Goal: Task Accomplishment & Management: Manage account settings

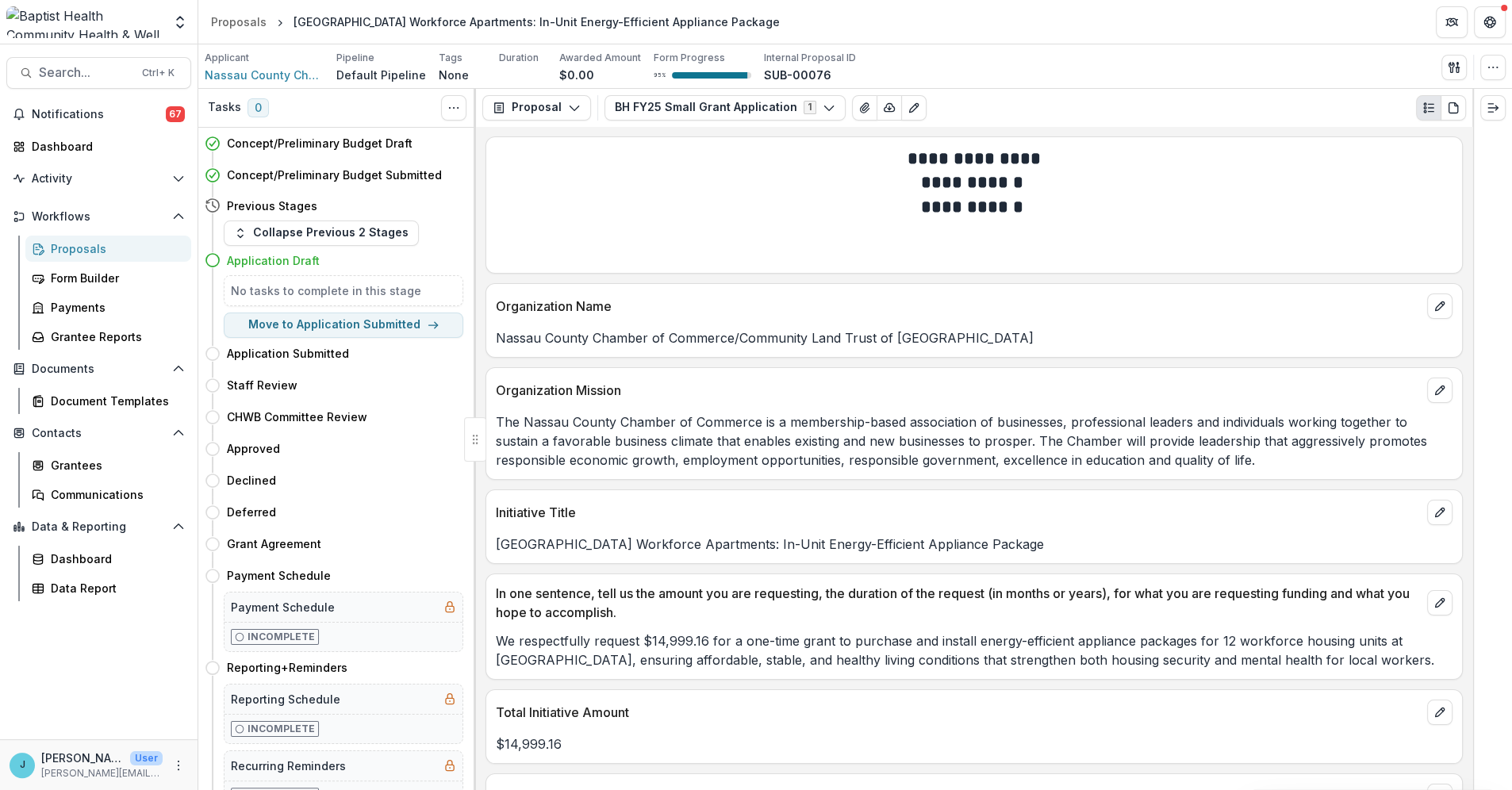
click at [64, 245] on div "Proposals" at bounding box center [114, 248] width 128 height 17
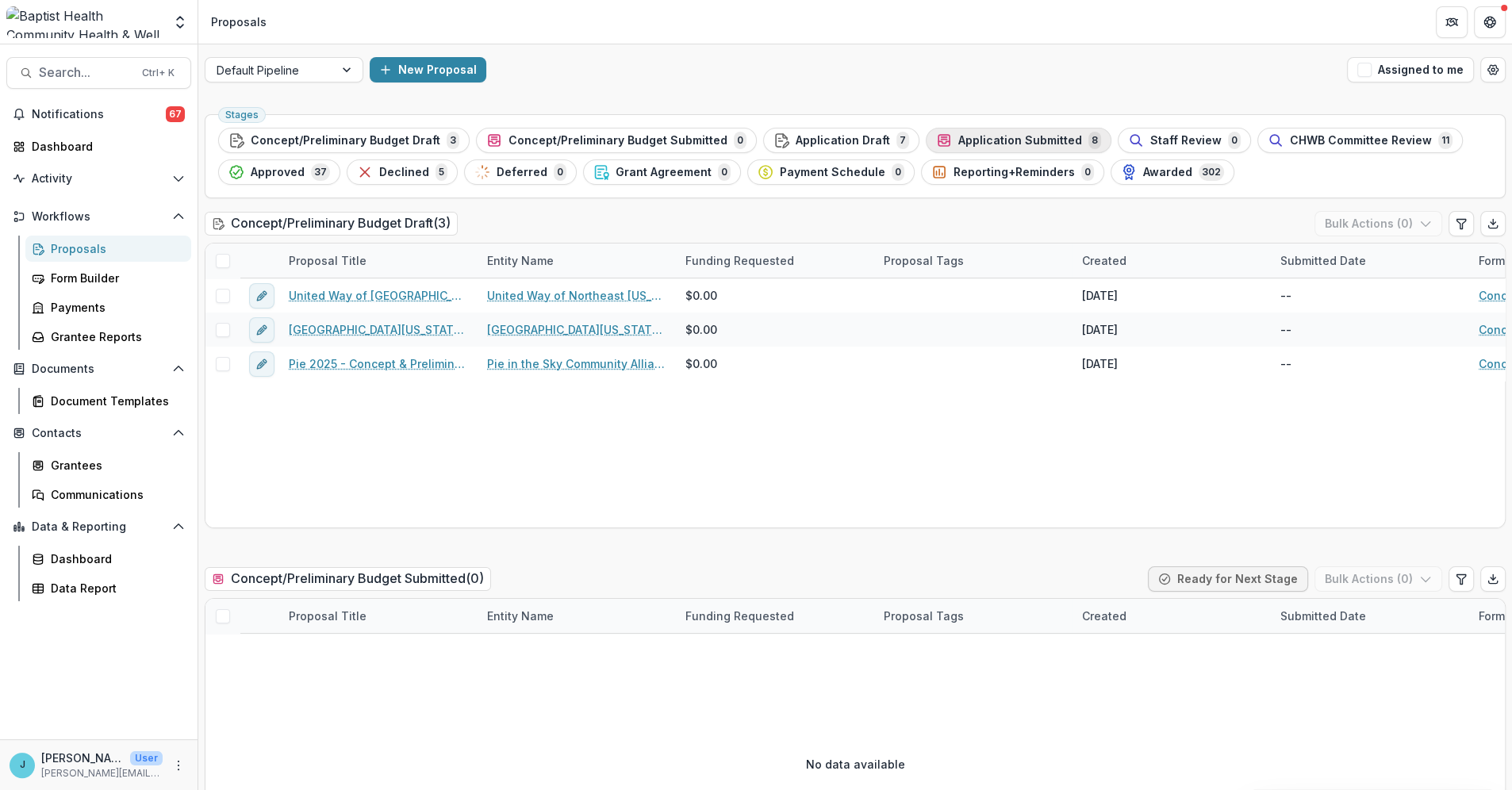
click at [1016, 138] on span "Application Submitted" at bounding box center [1020, 140] width 124 height 13
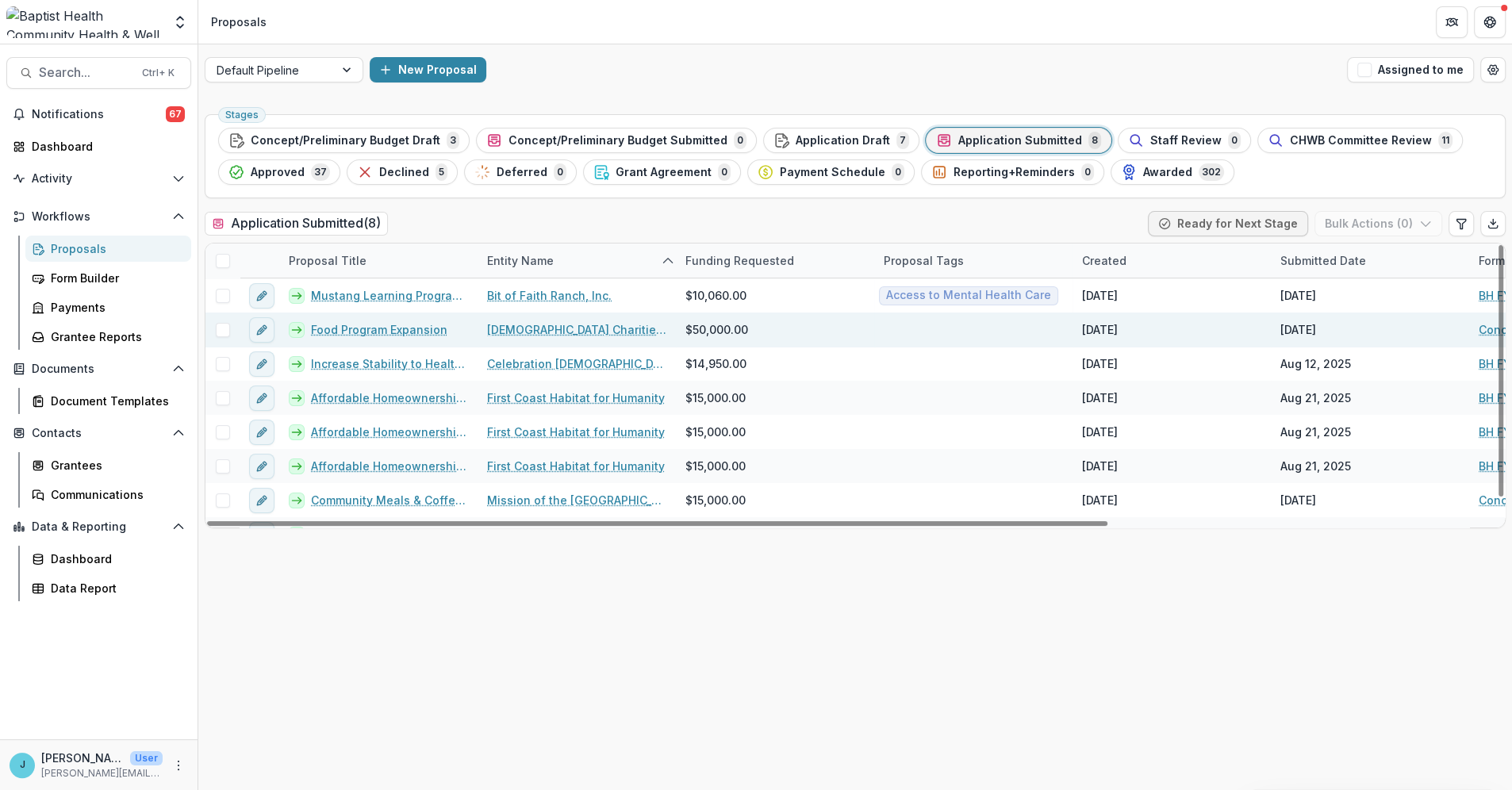
click at [418, 325] on link "Food Program Expansion" at bounding box center [378, 329] width 137 height 17
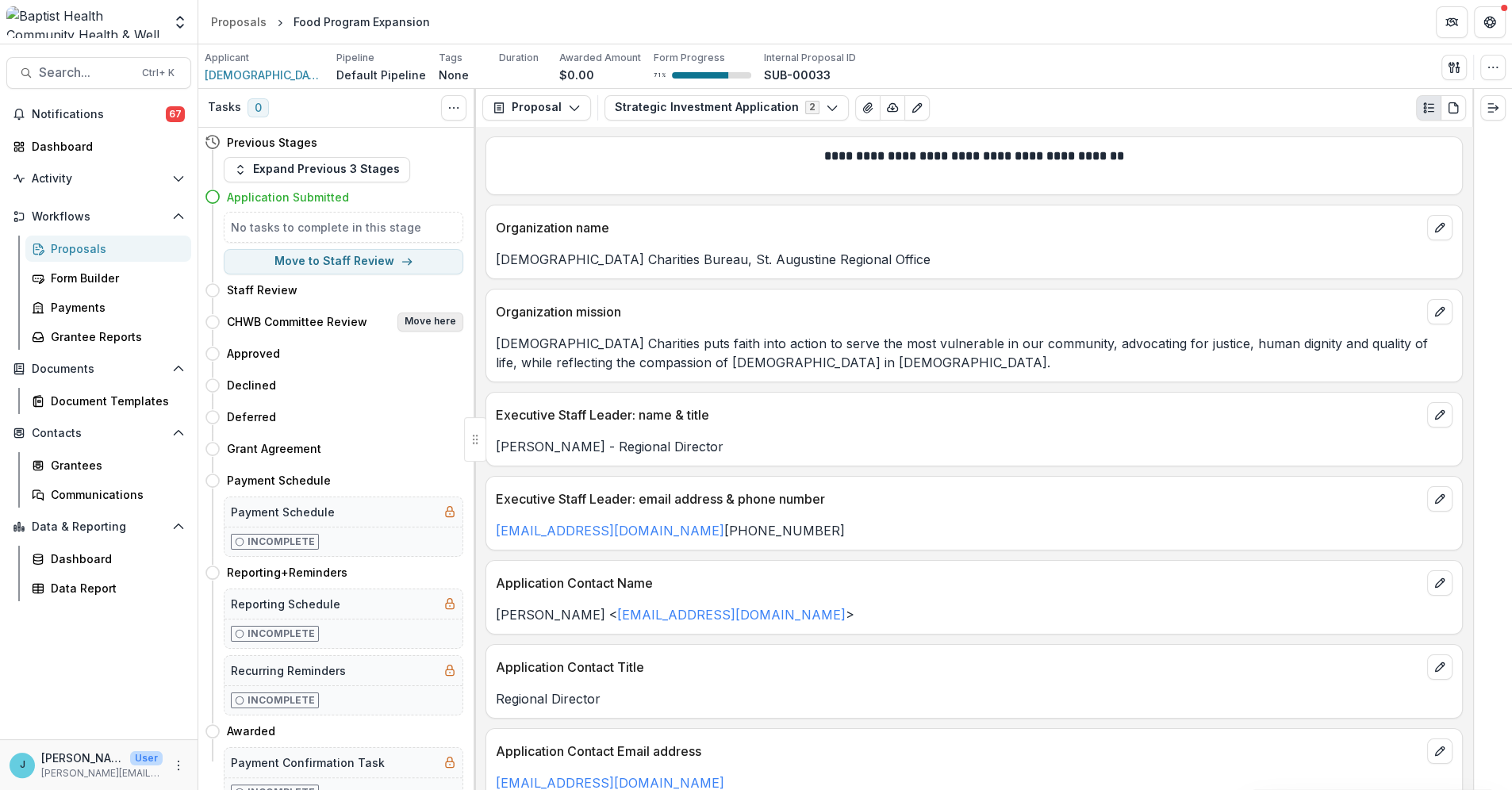
click at [425, 321] on button "Move here" at bounding box center [430, 321] width 66 height 19
select select "**********"
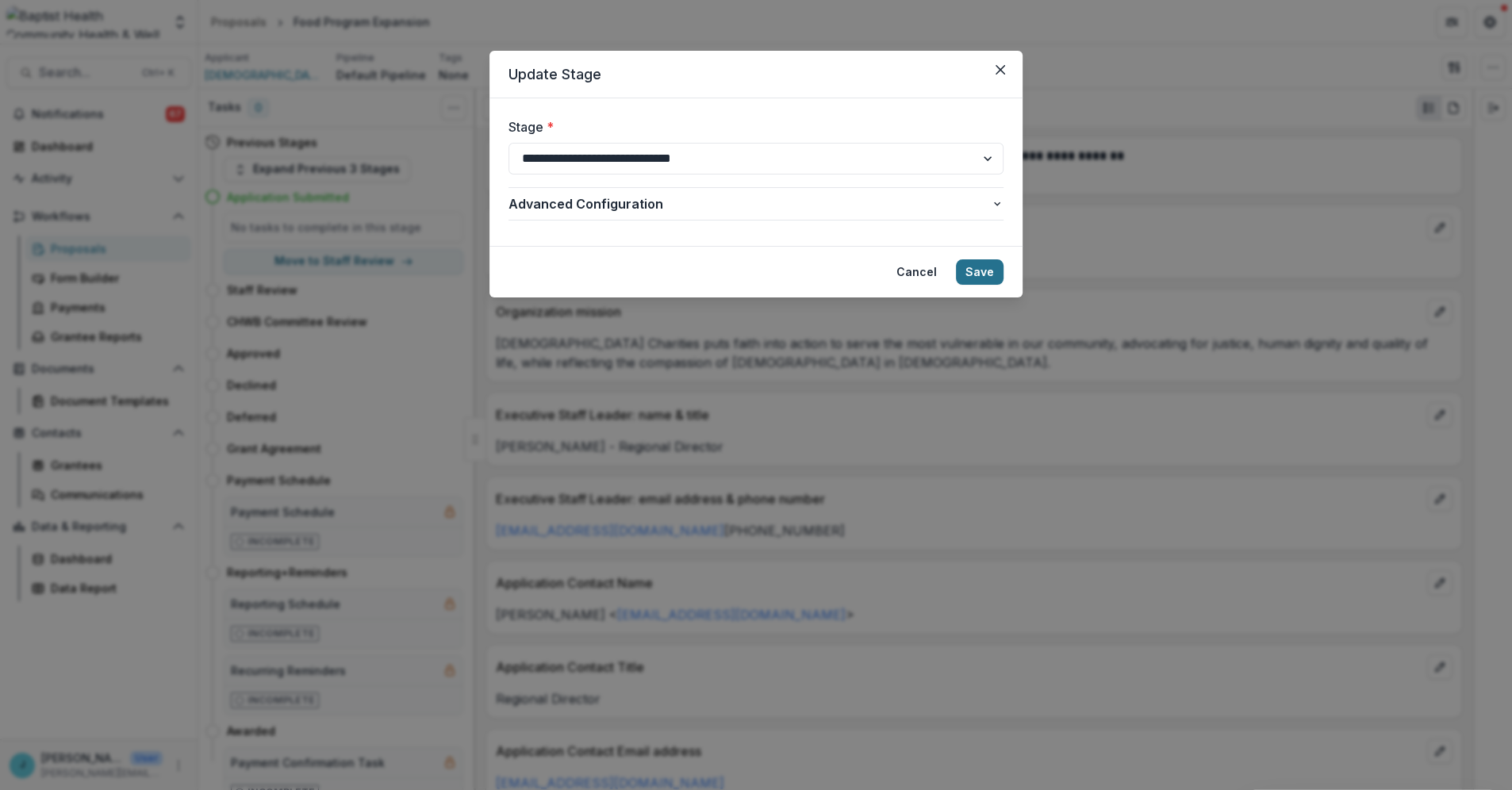
click at [981, 272] on button "Save" at bounding box center [979, 272] width 47 height 25
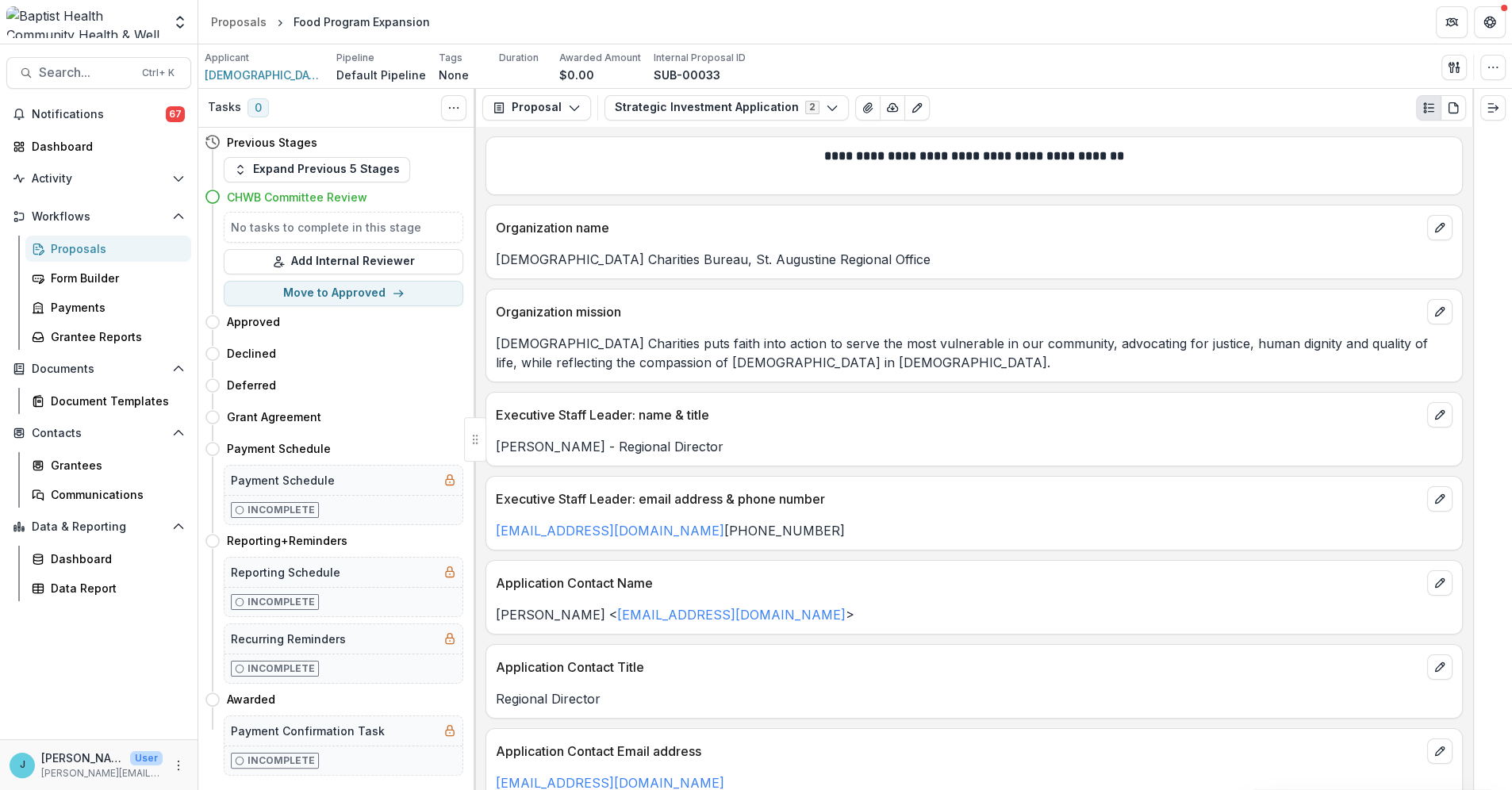
click at [97, 244] on div "Proposals" at bounding box center [114, 248] width 128 height 17
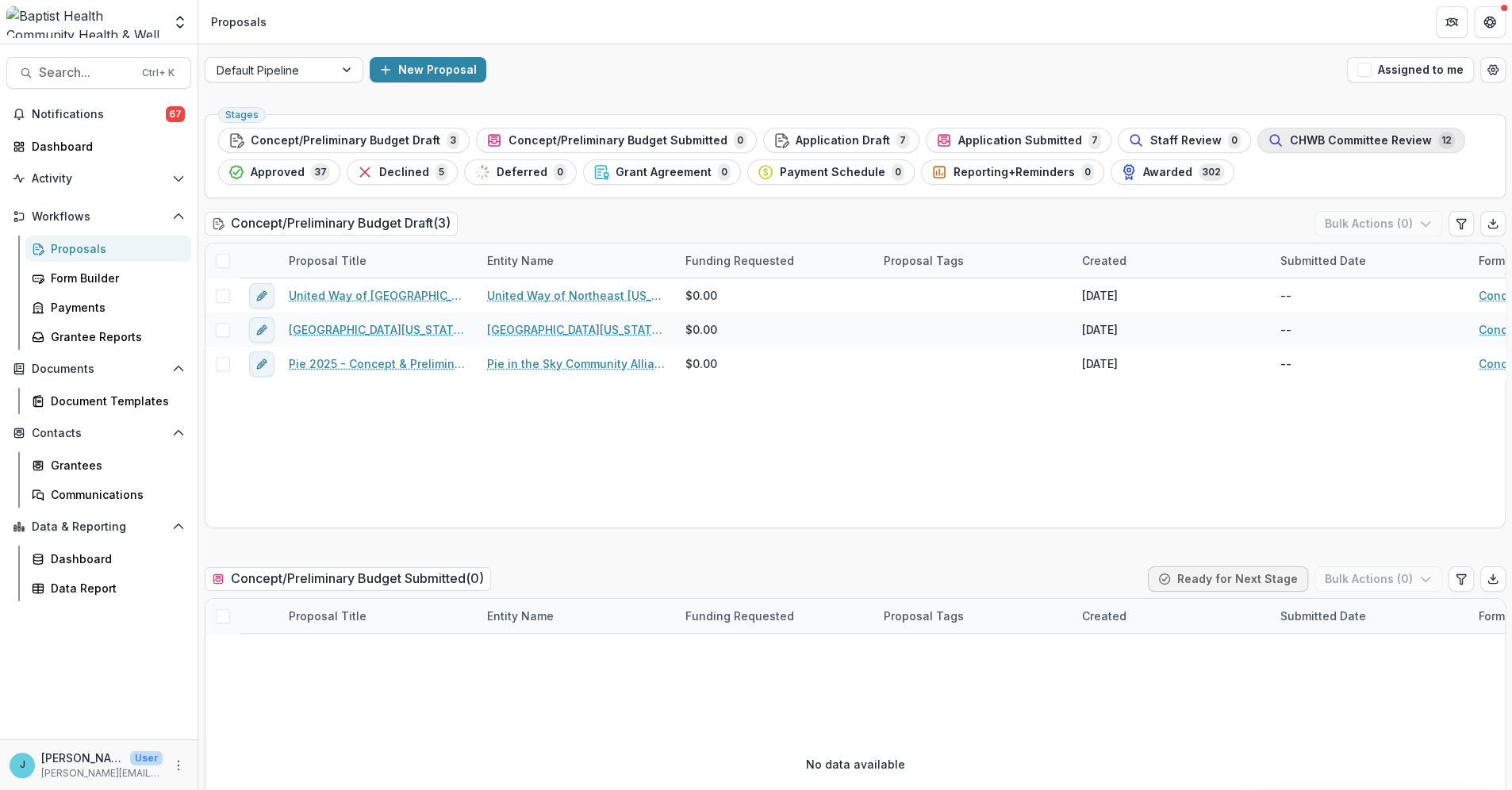
click at [1295, 134] on span "CHWB Committee Review" at bounding box center [1360, 140] width 142 height 13
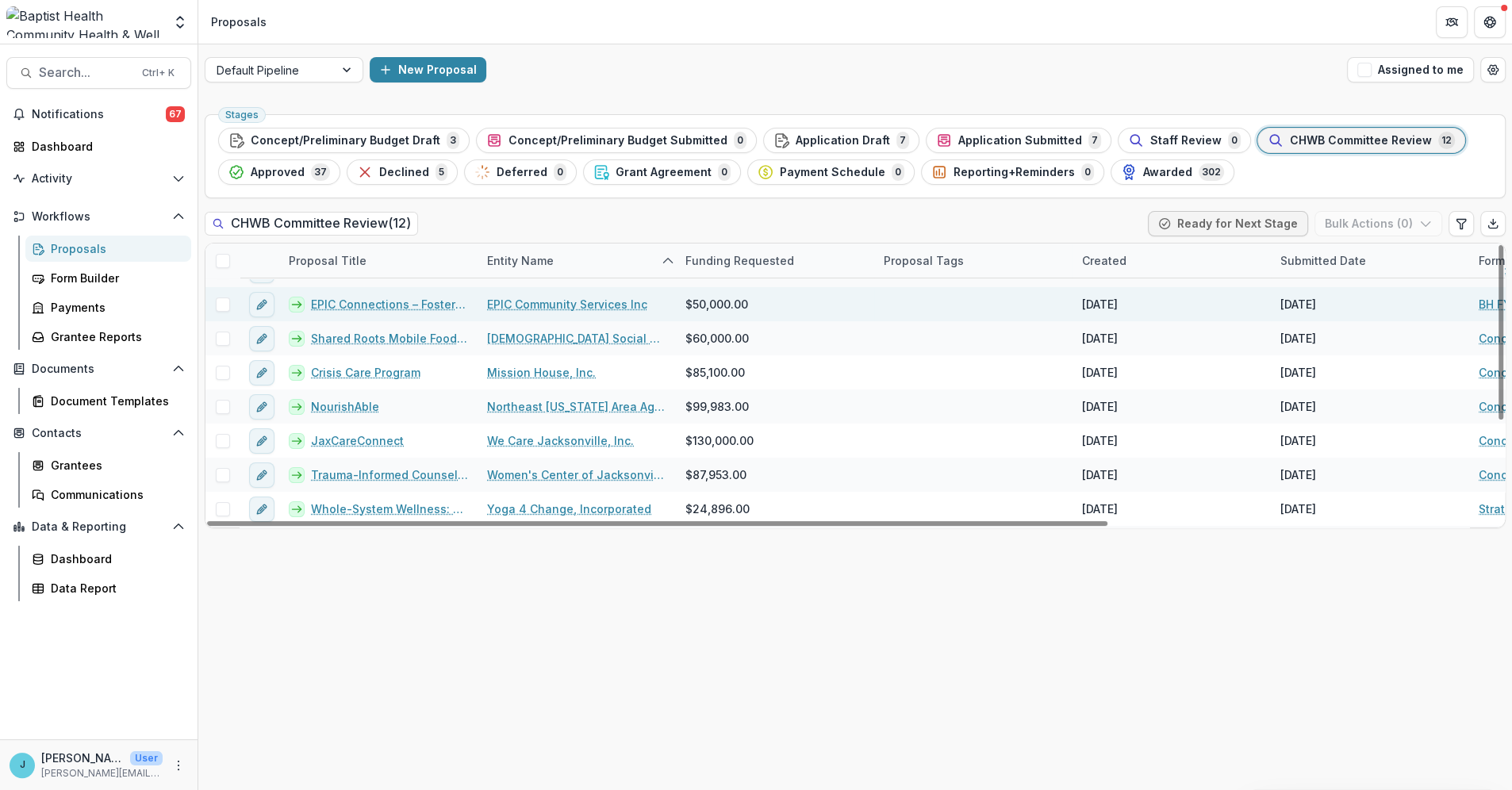
scroll to position [160, 0]
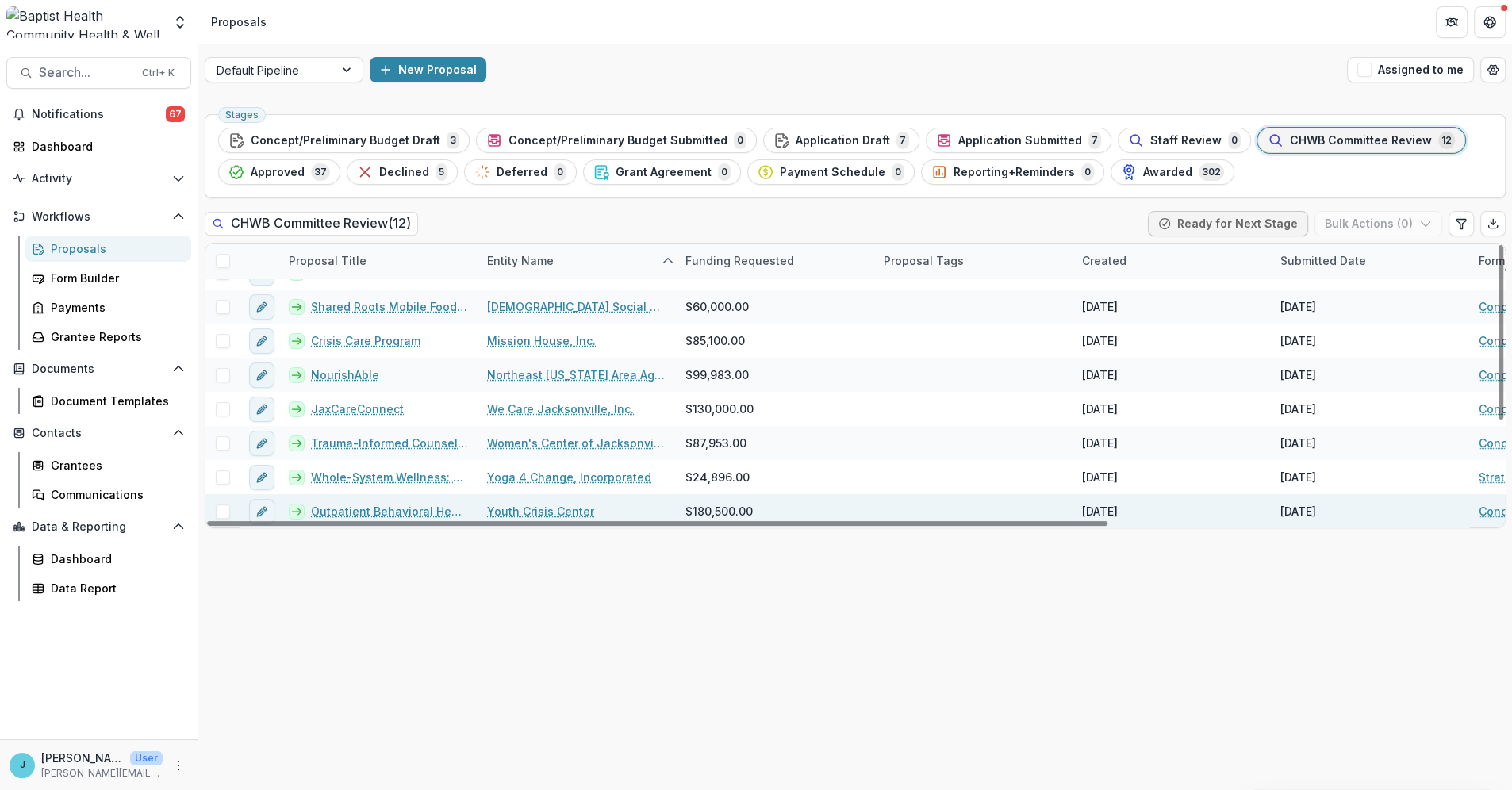
click at [353, 507] on link "Outpatient Behavioral Health Expansion" at bounding box center [389, 511] width 157 height 17
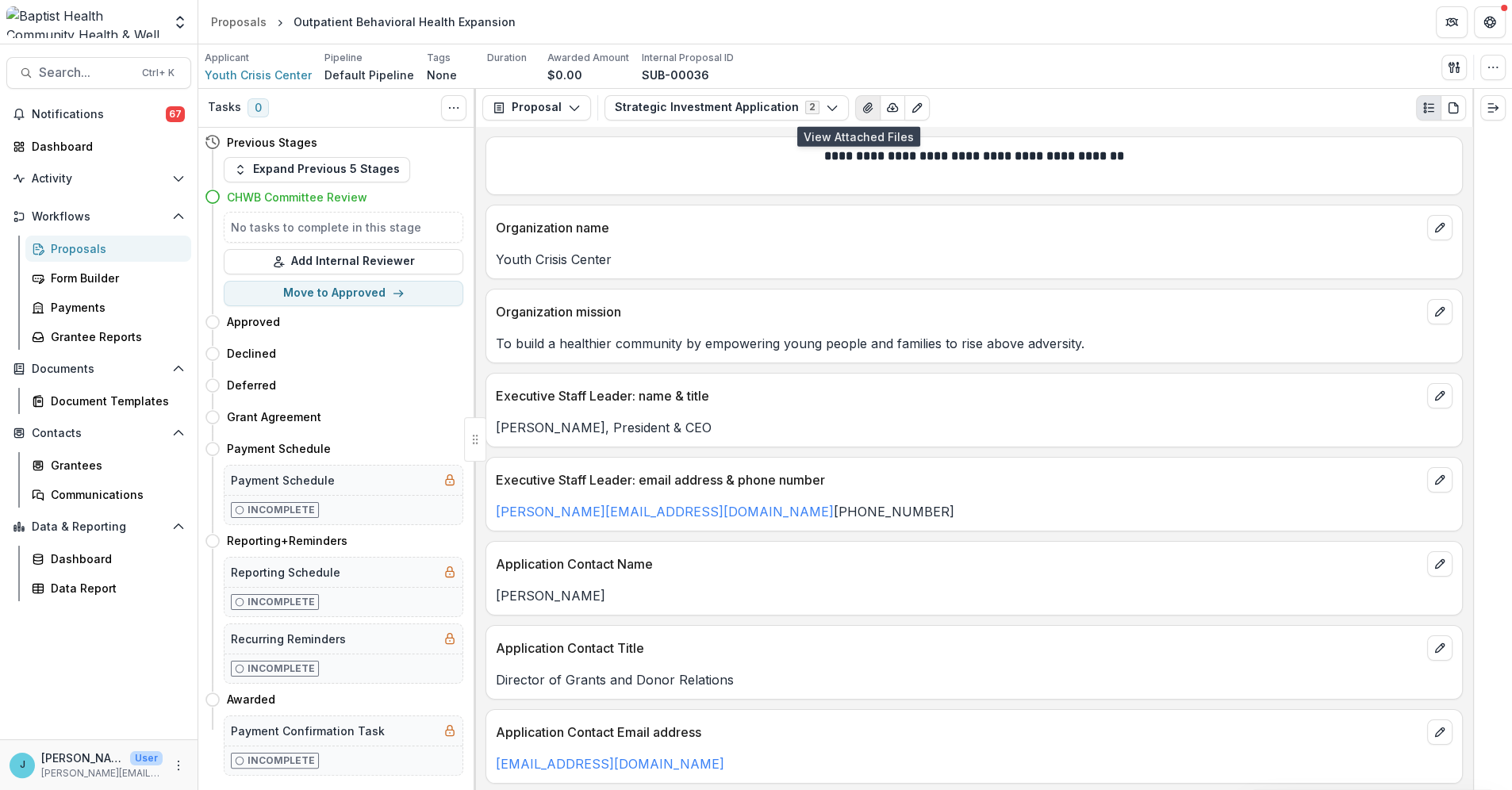
click at [861, 107] on icon "View Attached Files" at bounding box center [868, 108] width 12 height 12
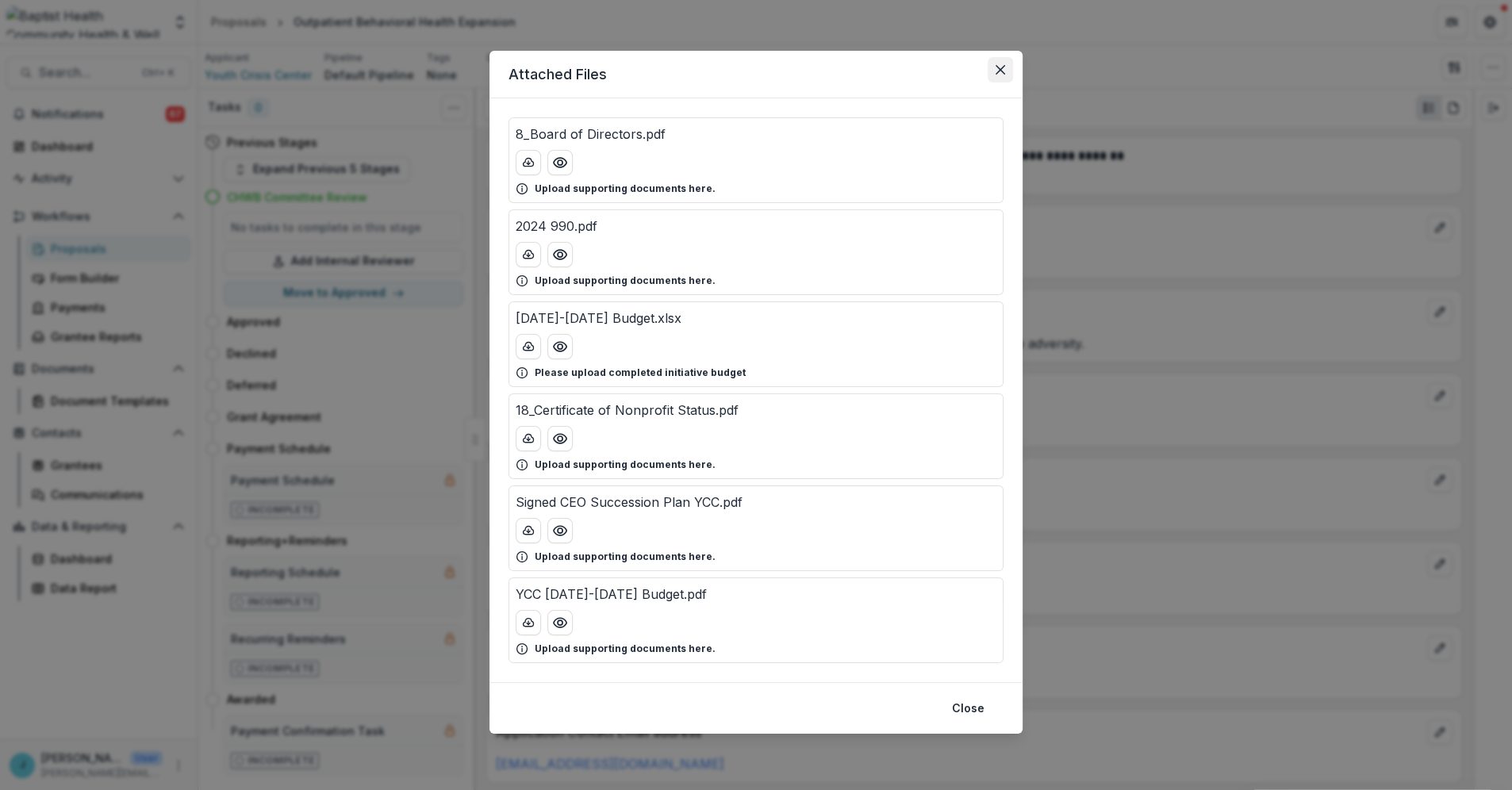
click at [1003, 66] on icon "Close" at bounding box center [1001, 70] width 10 height 10
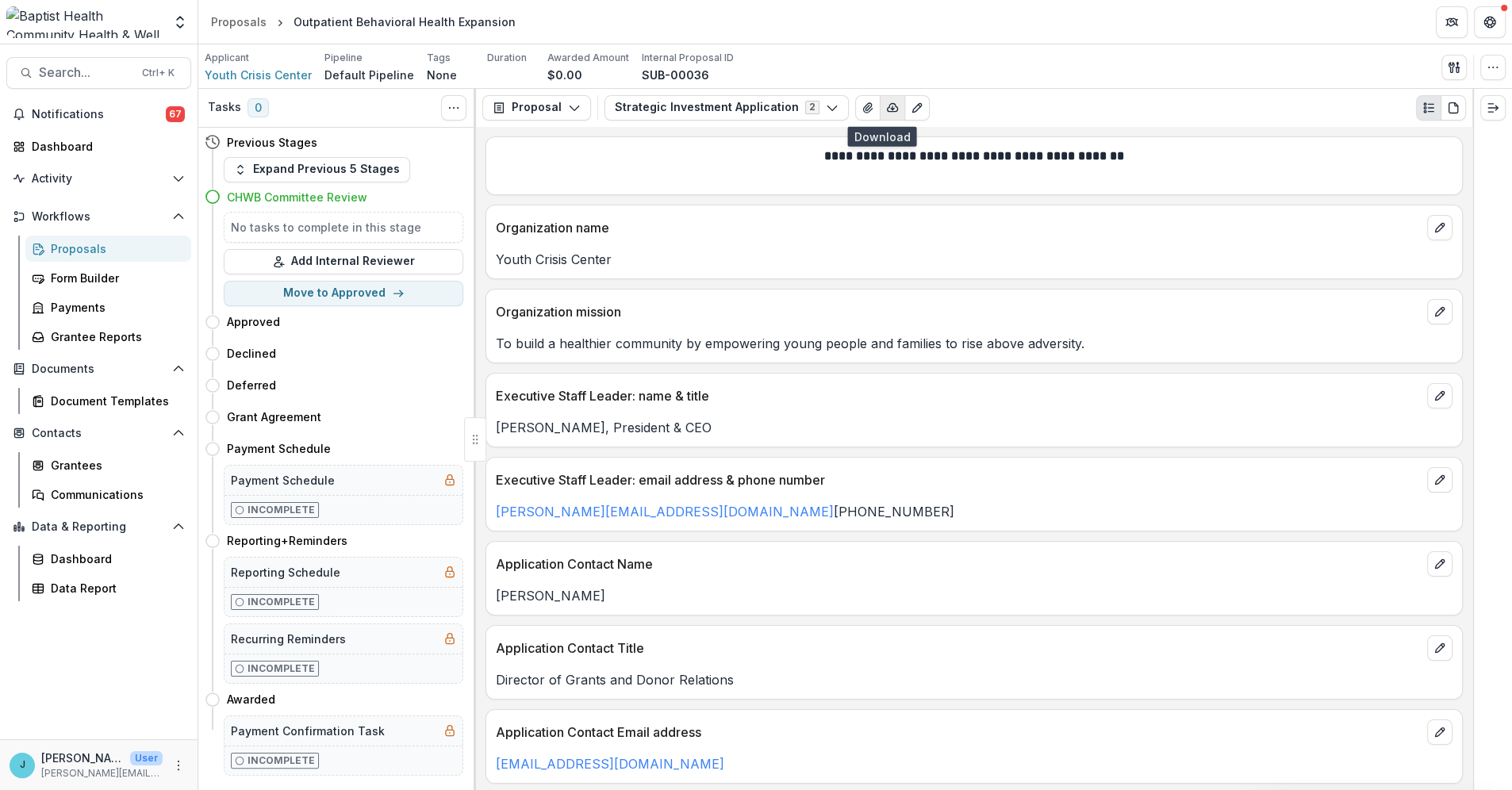
click at [888, 104] on icon "button" at bounding box center [893, 107] width 11 height 8
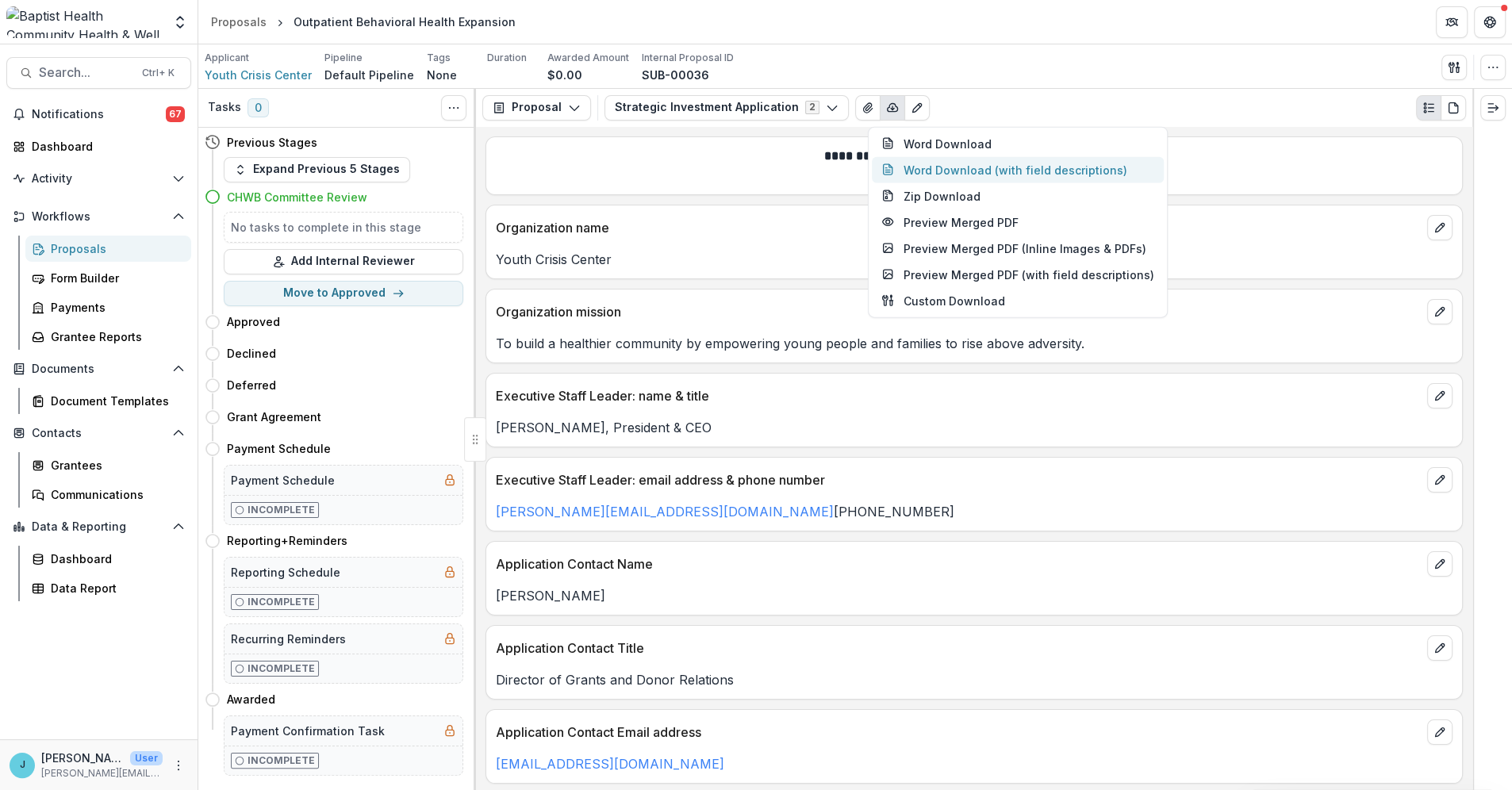
click at [949, 169] on button "Word Download (with field descriptions)" at bounding box center [1018, 169] width 292 height 26
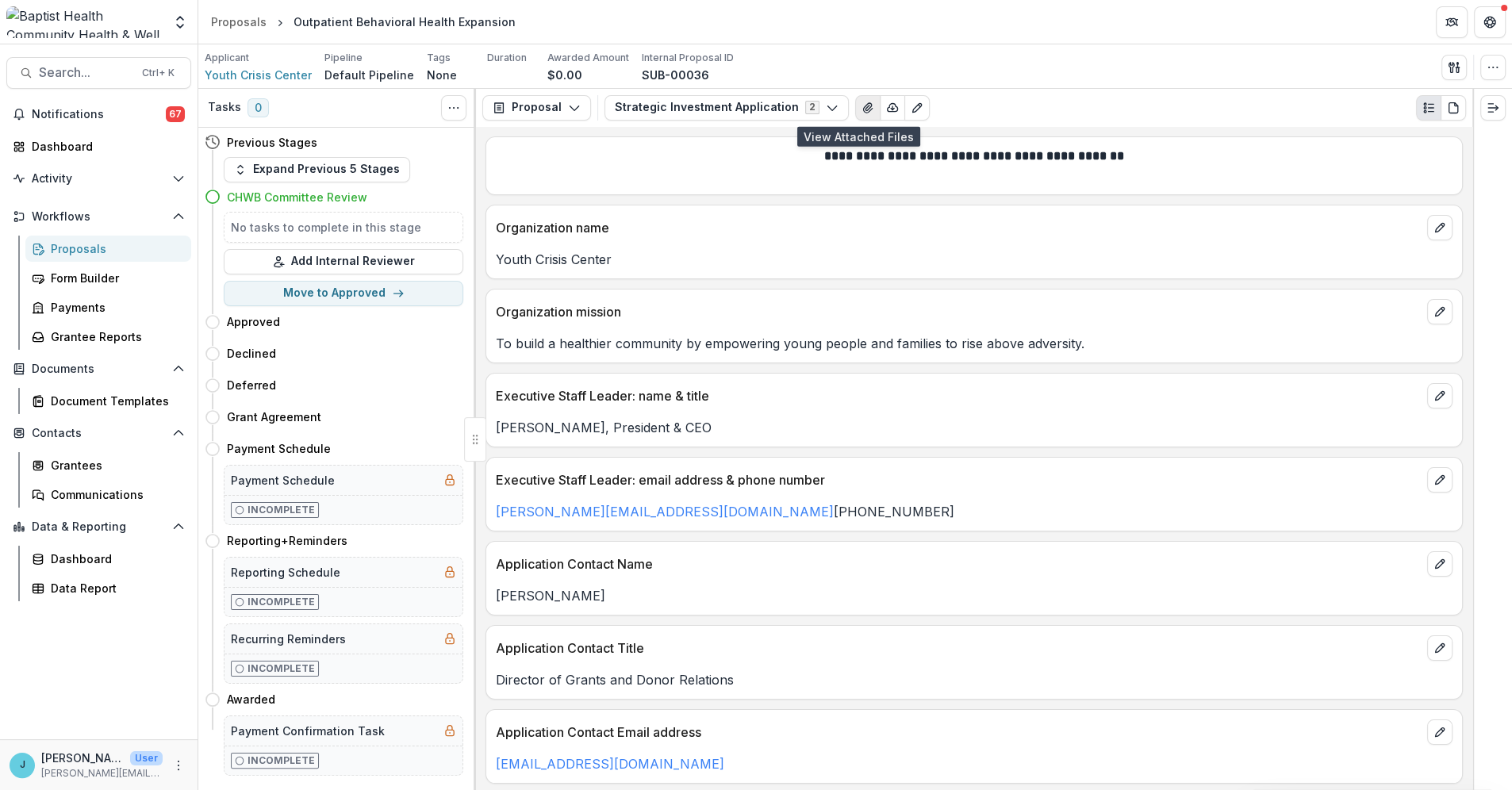
click at [863, 108] on icon "View Attached Files" at bounding box center [868, 108] width 9 height 10
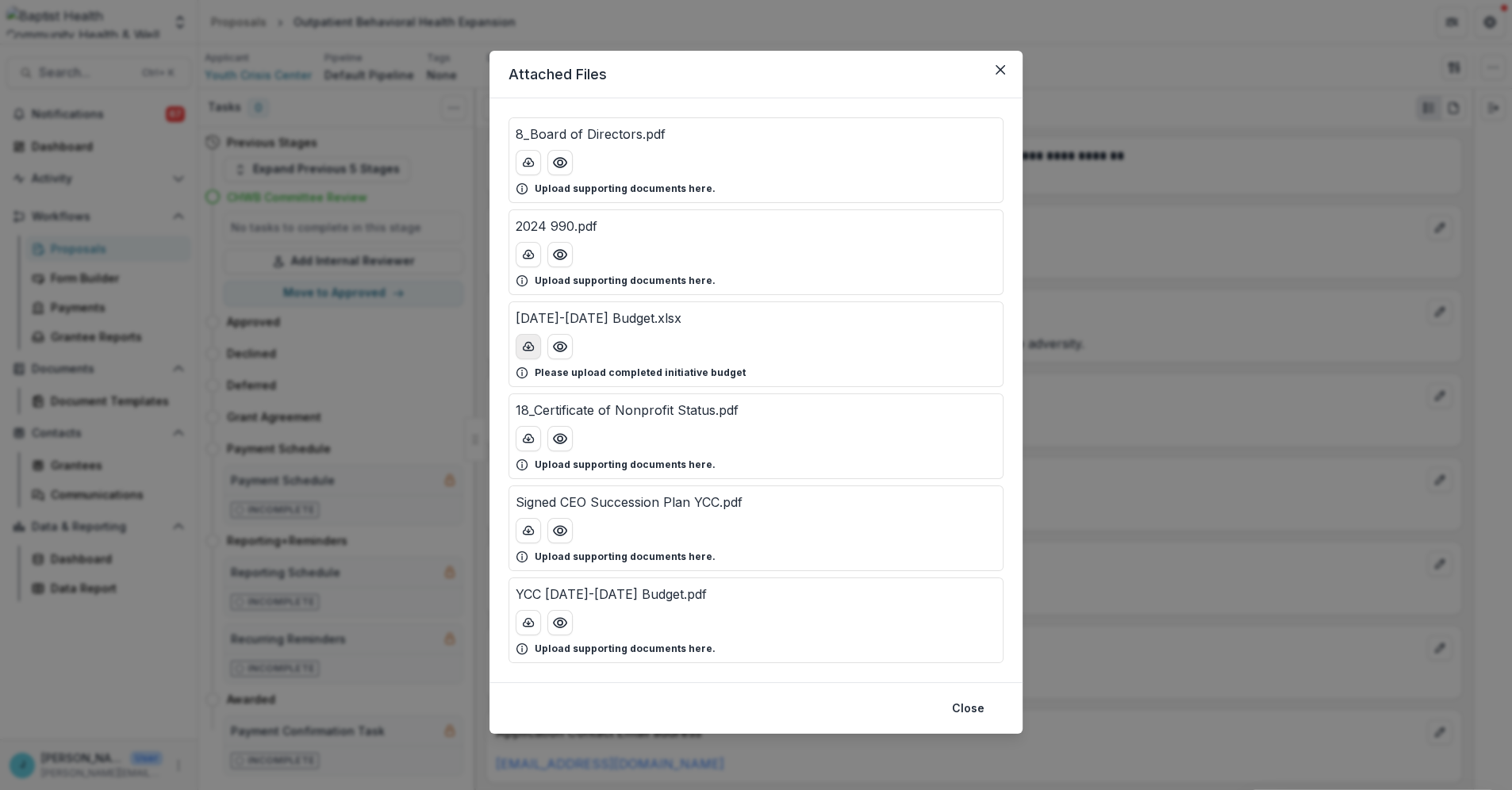
click at [528, 340] on icon "download-button" at bounding box center [528, 346] width 12 height 12
click at [1192, 355] on div "Attached Files 8_Board of Directors.pdf Upload supporting documents here. 2024 …" at bounding box center [756, 395] width 1512 height 790
